Goal: Communication & Community: Answer question/provide support

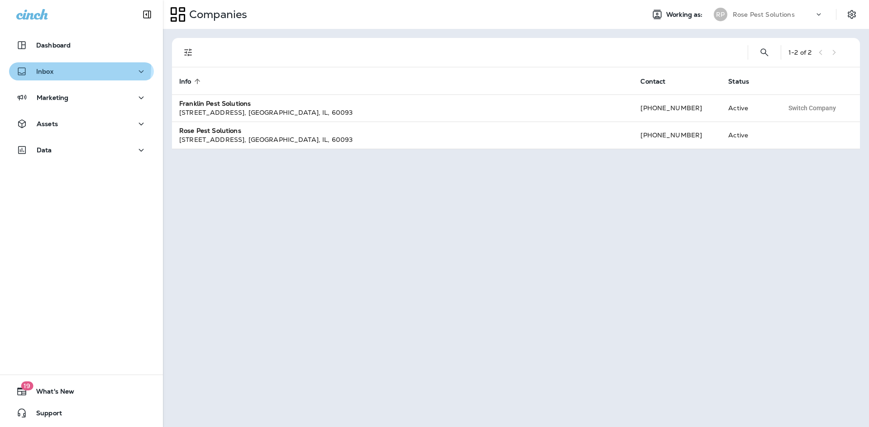
drag, startPoint x: 60, startPoint y: 66, endPoint x: 59, endPoint y: 74, distance: 7.3
click at [59, 74] on div "Inbox" at bounding box center [81, 71] width 130 height 11
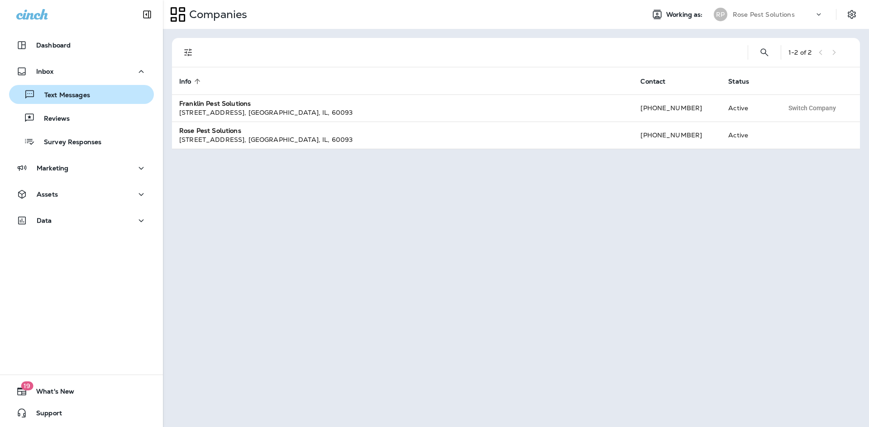
click at [56, 95] on p "Text Messages" at bounding box center [62, 95] width 55 height 9
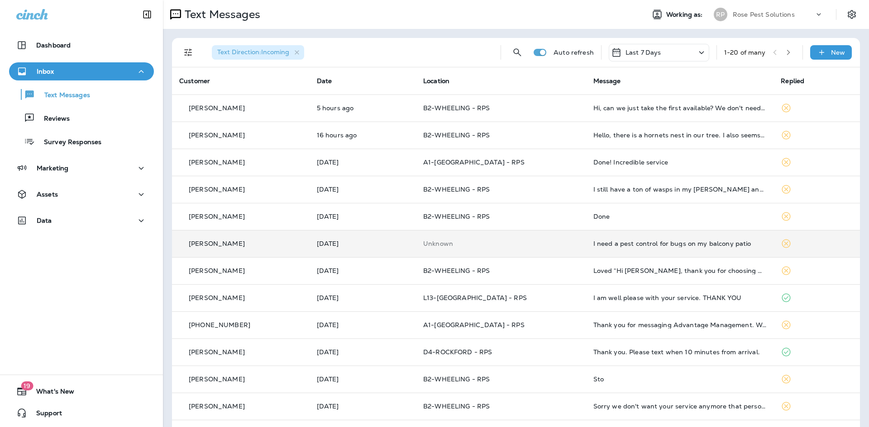
click at [614, 247] on div "I need a pest control for bugs on my balcony patio" at bounding box center [679, 243] width 173 height 7
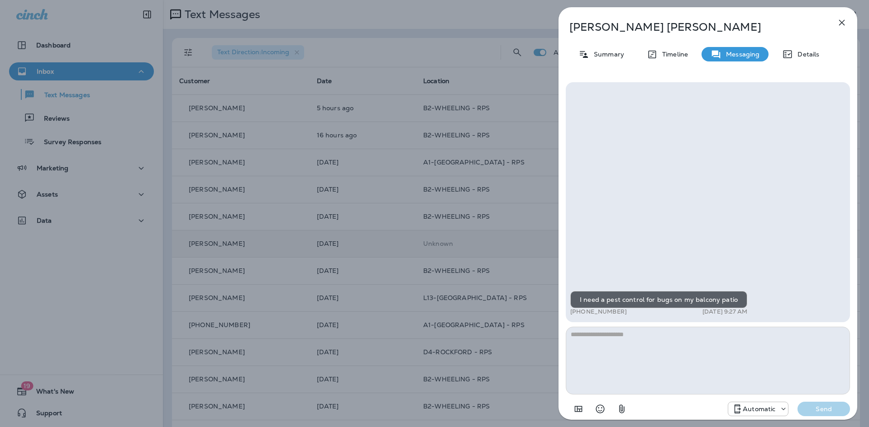
click at [635, 340] on textarea at bounding box center [707, 361] width 284 height 68
click at [619, 338] on textarea "******" at bounding box center [707, 361] width 284 height 68
paste textarea "**********"
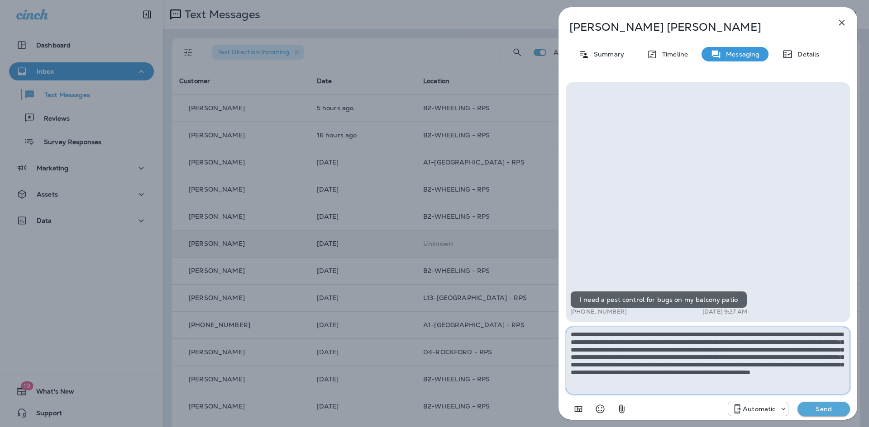
type textarea "**********"
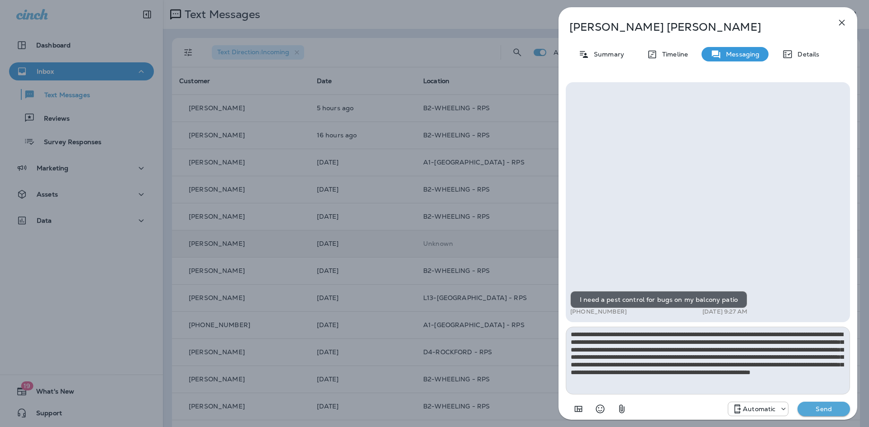
click at [811, 408] on p "Send" at bounding box center [823, 409] width 38 height 8
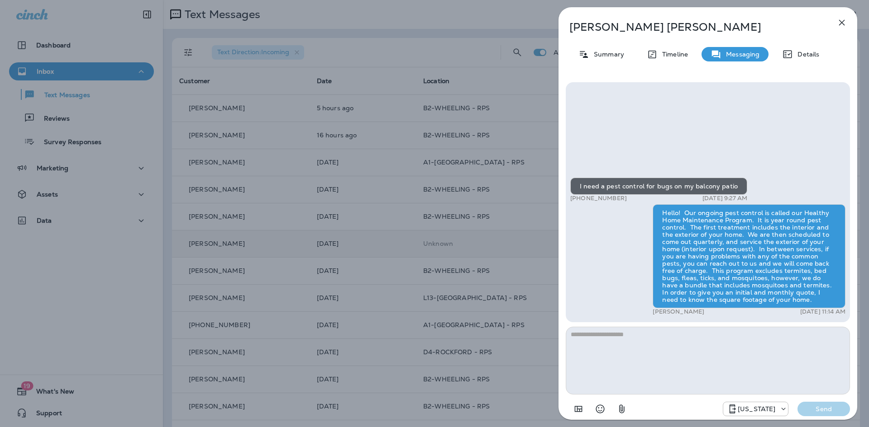
click at [840, 21] on icon "button" at bounding box center [841, 22] width 11 height 11
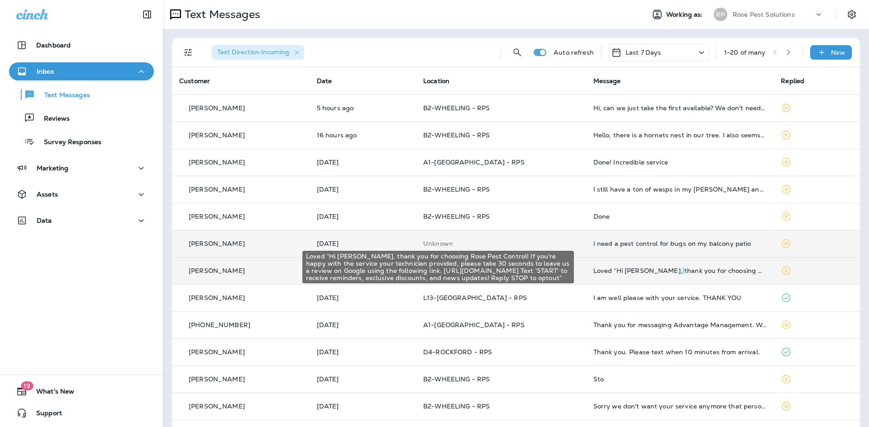
click at [658, 275] on td "Loved “Hi [PERSON_NAME], thank you for choosing Rose Pest Control! If you're ha…" at bounding box center [680, 270] width 188 height 27
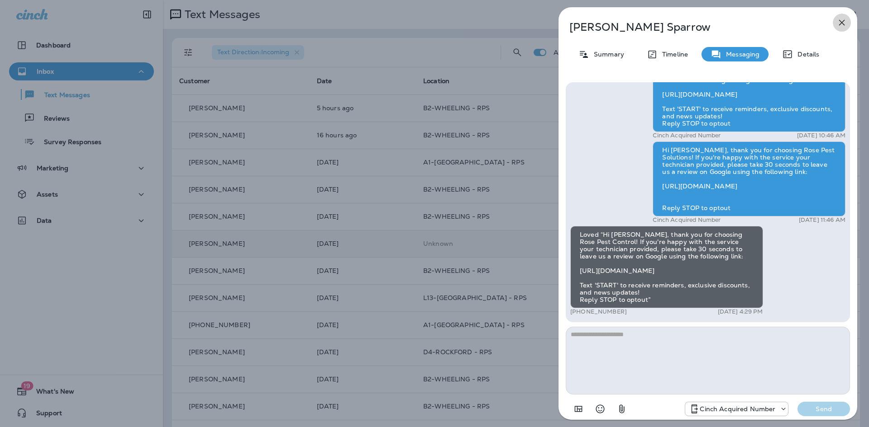
click at [842, 25] on icon "button" at bounding box center [841, 22] width 11 height 11
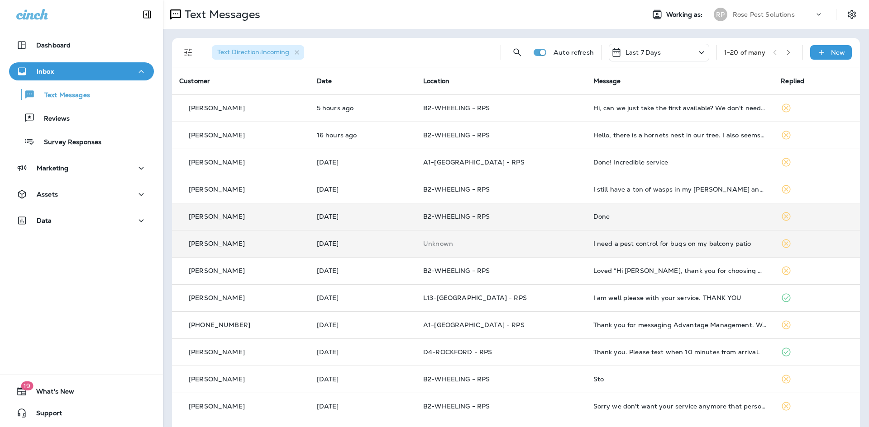
click at [602, 216] on div "Done" at bounding box center [679, 216] width 173 height 7
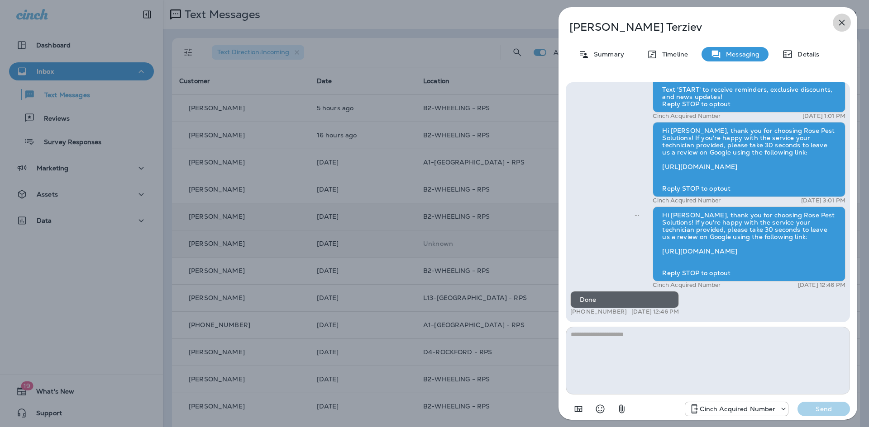
click at [839, 24] on icon "button" at bounding box center [841, 22] width 11 height 11
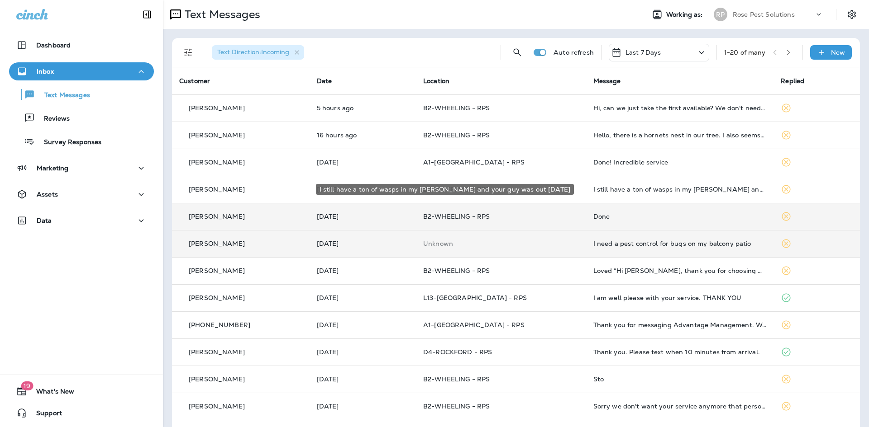
click at [618, 191] on div "I still have a ton of wasps in my [PERSON_NAME] and your guy was out [DATE]" at bounding box center [679, 189] width 173 height 7
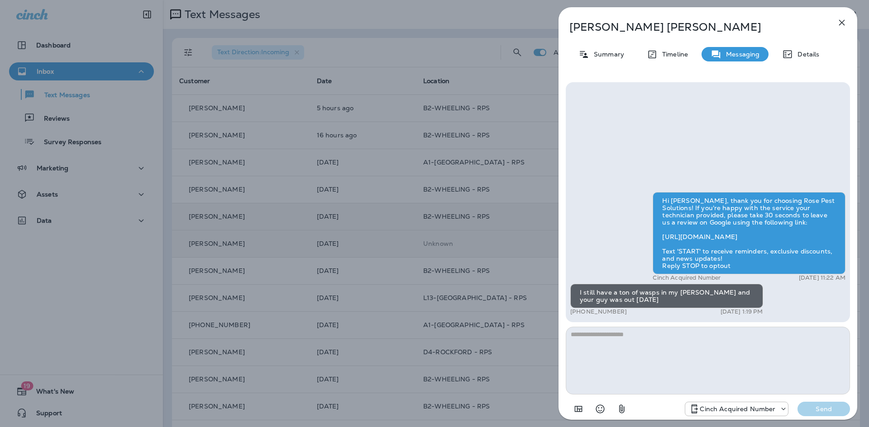
drag, startPoint x: 649, startPoint y: 360, endPoint x: 654, endPoint y: 354, distance: 7.7
click at [654, 354] on textarea at bounding box center [707, 361] width 284 height 68
click at [581, 52] on icon at bounding box center [583, 54] width 11 height 11
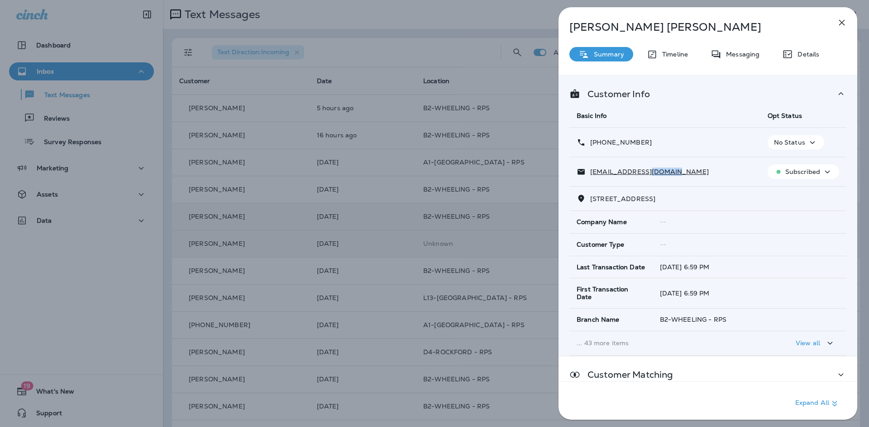
drag, startPoint x: 686, startPoint y: 172, endPoint x: 648, endPoint y: 170, distance: 37.6
click at [648, 170] on div "[EMAIL_ADDRESS][DOMAIN_NAME]" at bounding box center [664, 171] width 176 height 9
drag, startPoint x: 591, startPoint y: 200, endPoint x: 646, endPoint y: 205, distance: 55.8
click at [646, 205] on td "[STREET_ADDRESS]" at bounding box center [707, 199] width 277 height 24
copy span "[STREET_ADDRESS]"
